Goal: Obtain resource: Obtain resource

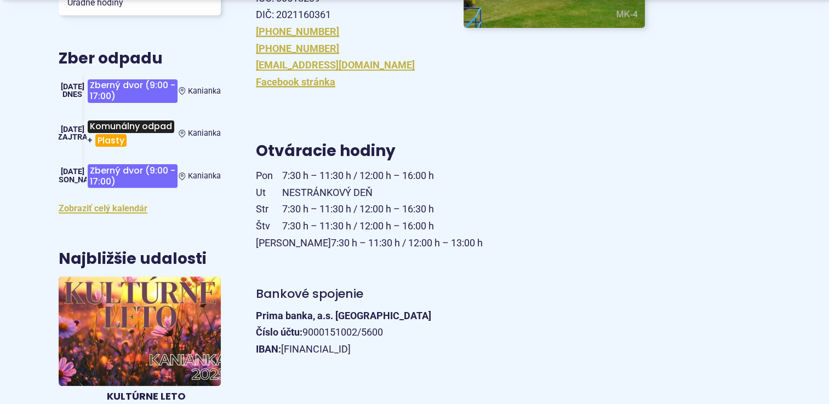
scroll to position [401, 0]
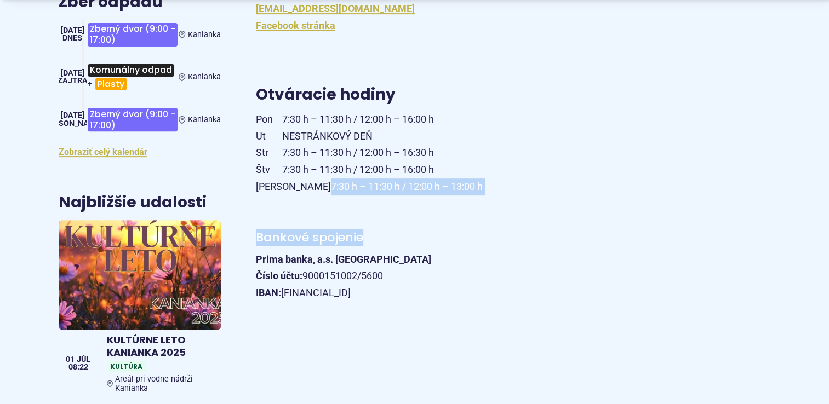
drag, startPoint x: 824, startPoint y: 192, endPoint x: 818, endPoint y: 241, distance: 49.1
click at [818, 241] on body "Na zabezpečenie funkčnosti a anonymnú analýzu návštevnosti táto webstránka ukla…" at bounding box center [414, 293] width 829 height 1389
drag, startPoint x: 818, startPoint y: 241, endPoint x: 754, endPoint y: 233, distance: 64.6
click at [754, 233] on article "Kontakt [STREET_ADDRESS] IČO: 00518239 DIČ: 2021160361 [PHONE_NUMBER] [PHONE_NU…" at bounding box center [513, 247] width 550 height 787
click at [709, 241] on article "Kontakt [STREET_ADDRESS] IČO: 00518239 DIČ: 2021160361 [PHONE_NUMBER] [PHONE_NU…" at bounding box center [513, 247] width 550 height 787
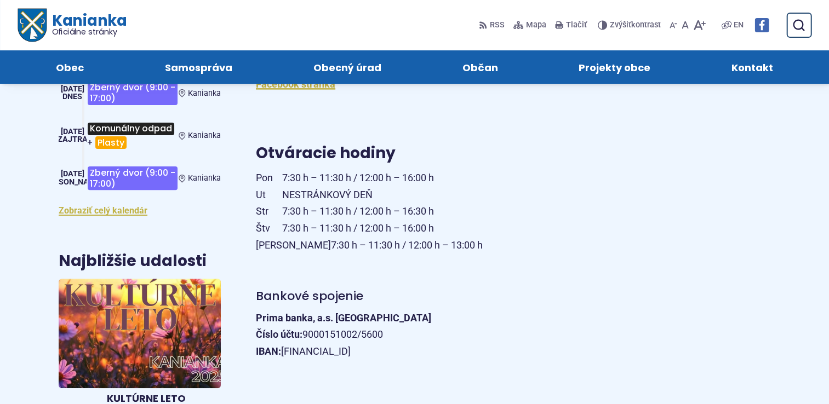
scroll to position [298, 0]
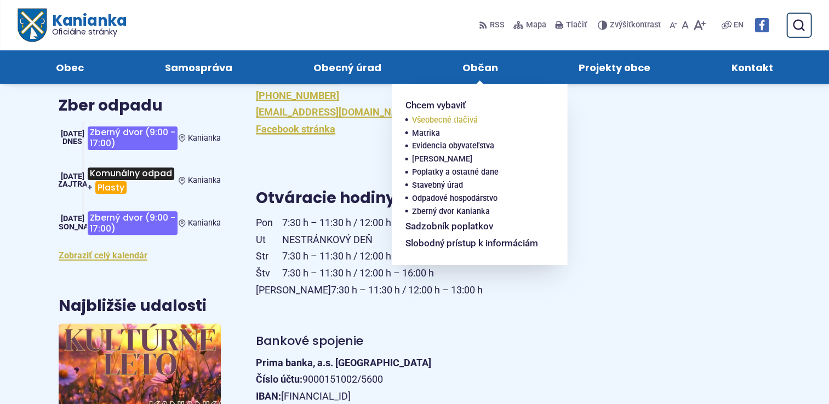
click at [455, 117] on span "Všeobecné tlačivá" at bounding box center [445, 120] width 66 height 13
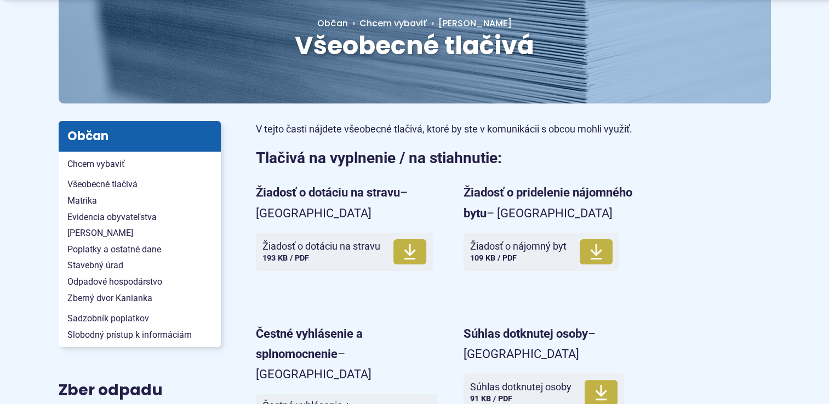
scroll to position [156, 0]
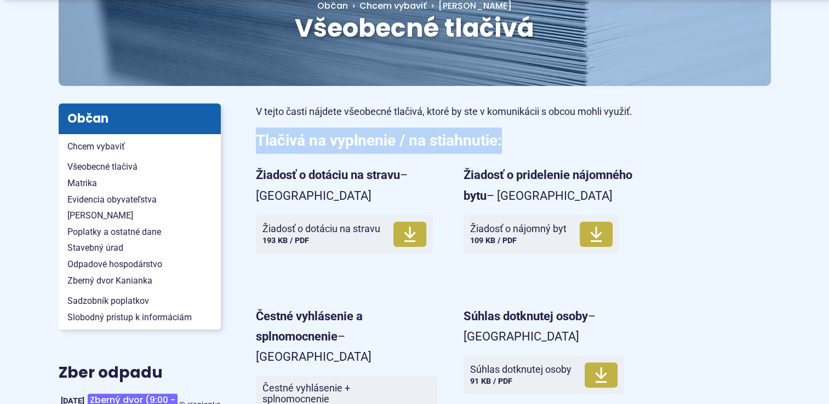
drag, startPoint x: 829, startPoint y: 106, endPoint x: 827, endPoint y: 125, distance: 19.2
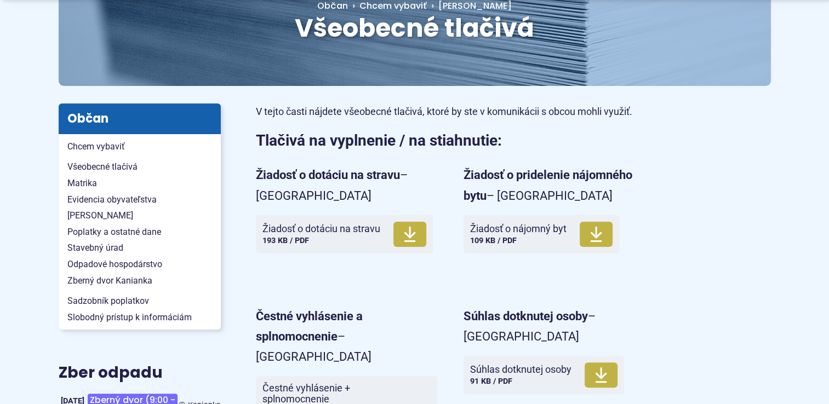
drag, startPoint x: 827, startPoint y: 125, endPoint x: 771, endPoint y: 168, distance: 70.4
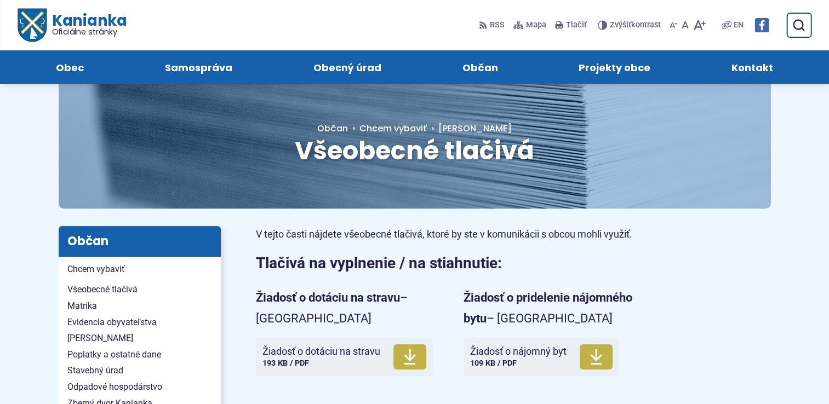
scroll to position [0, 0]
